Goal: Book appointment/travel/reservation

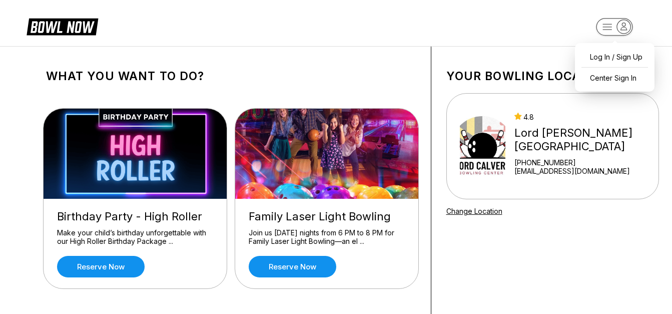
click at [606, 28] on rect "button" at bounding box center [614, 27] width 37 height 18
click at [498, 31] on header at bounding box center [336, 23] width 672 height 46
click at [545, 136] on div "Lord [PERSON_NAME][GEOGRAPHIC_DATA]" at bounding box center [584, 139] width 140 height 27
click at [488, 142] on img at bounding box center [483, 146] width 46 height 75
click at [604, 31] on rect "button" at bounding box center [614, 27] width 37 height 18
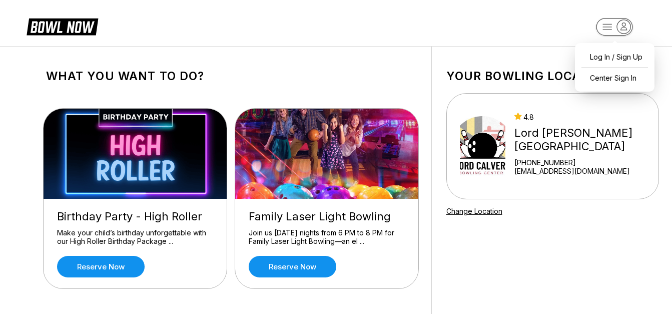
click at [641, 25] on icon "button" at bounding box center [614, 28] width 55 height 20
click at [170, 142] on img at bounding box center [136, 154] width 184 height 90
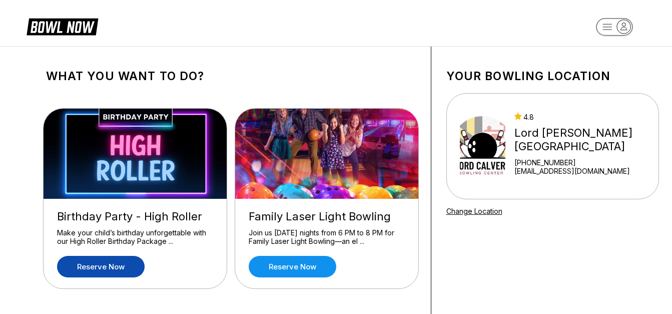
click at [120, 262] on link "Reserve now" at bounding box center [101, 267] width 88 height 22
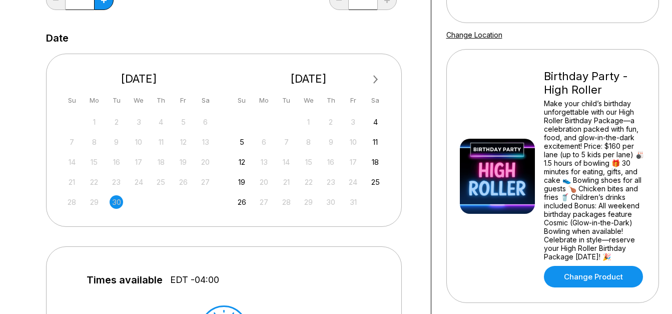
scroll to position [178, 0]
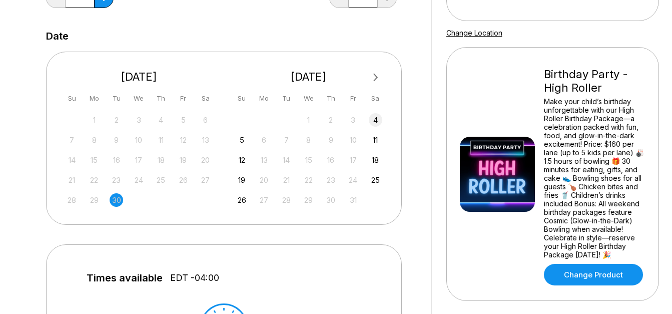
click at [375, 119] on div "4" at bounding box center [376, 120] width 14 height 14
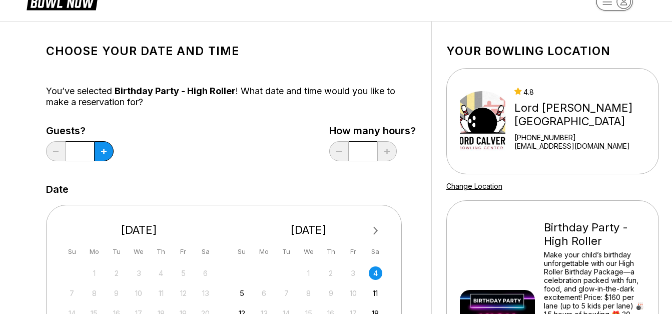
scroll to position [0, 0]
